Goal: Find specific page/section: Find specific page/section

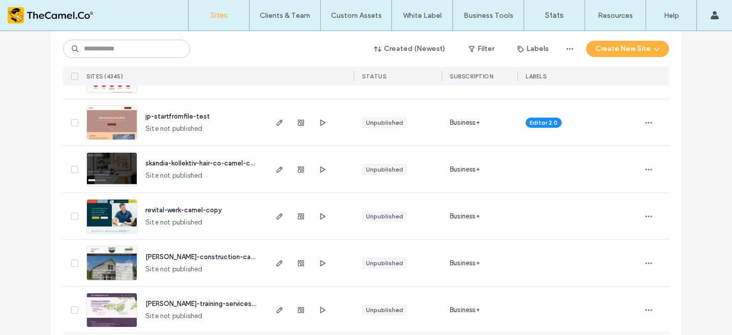
scroll to position [2520, 0]
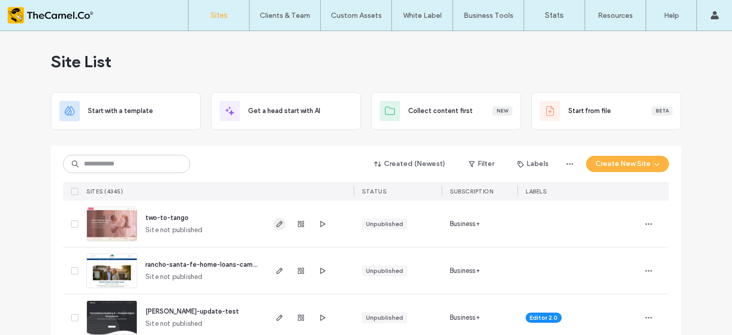
click at [276, 223] on icon "button" at bounding box center [280, 224] width 8 height 8
